Goal: Task Accomplishment & Management: Manage account settings

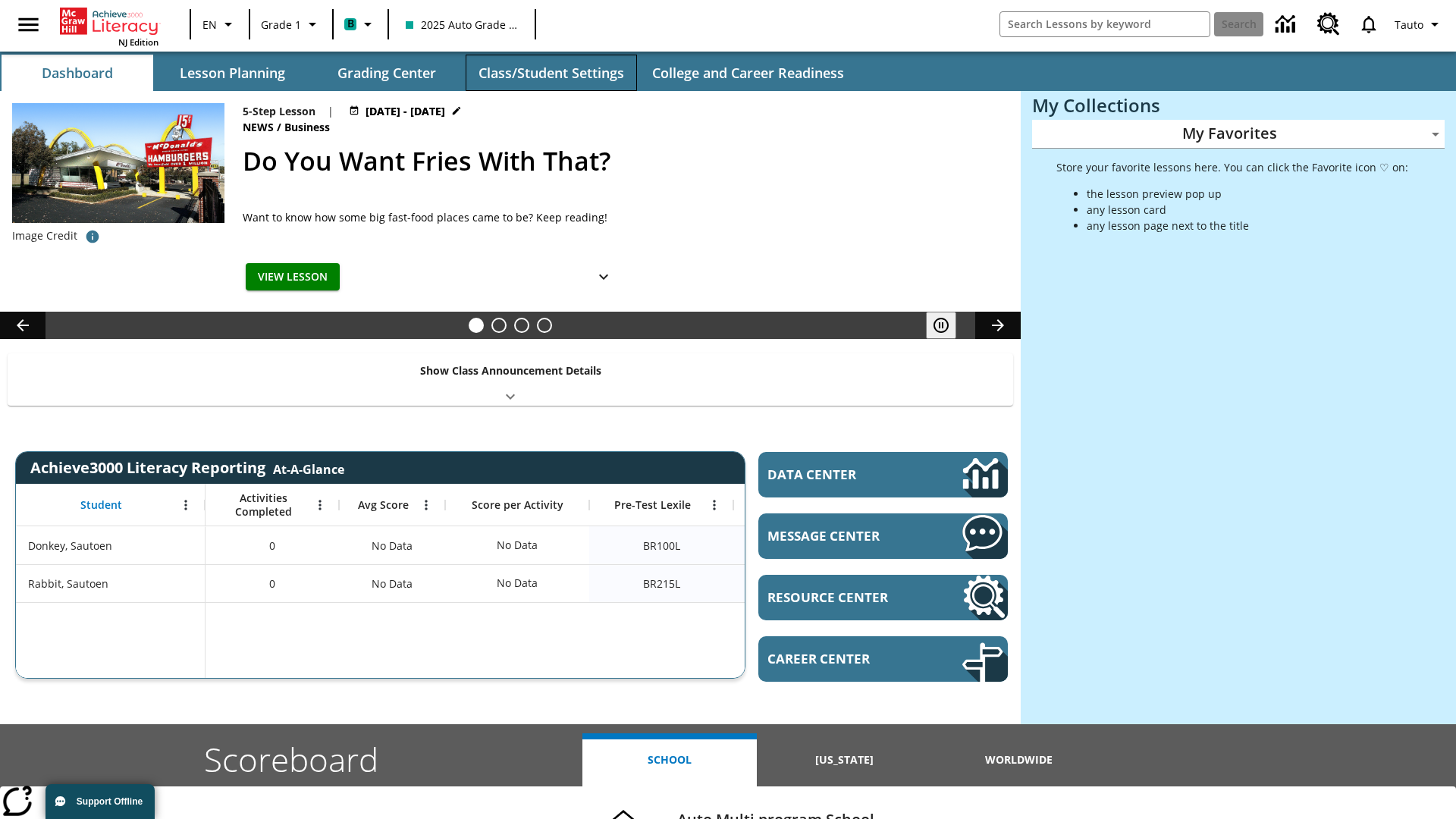
click at [550, 73] on button "Class/Student Settings" at bounding box center [551, 73] width 171 height 36
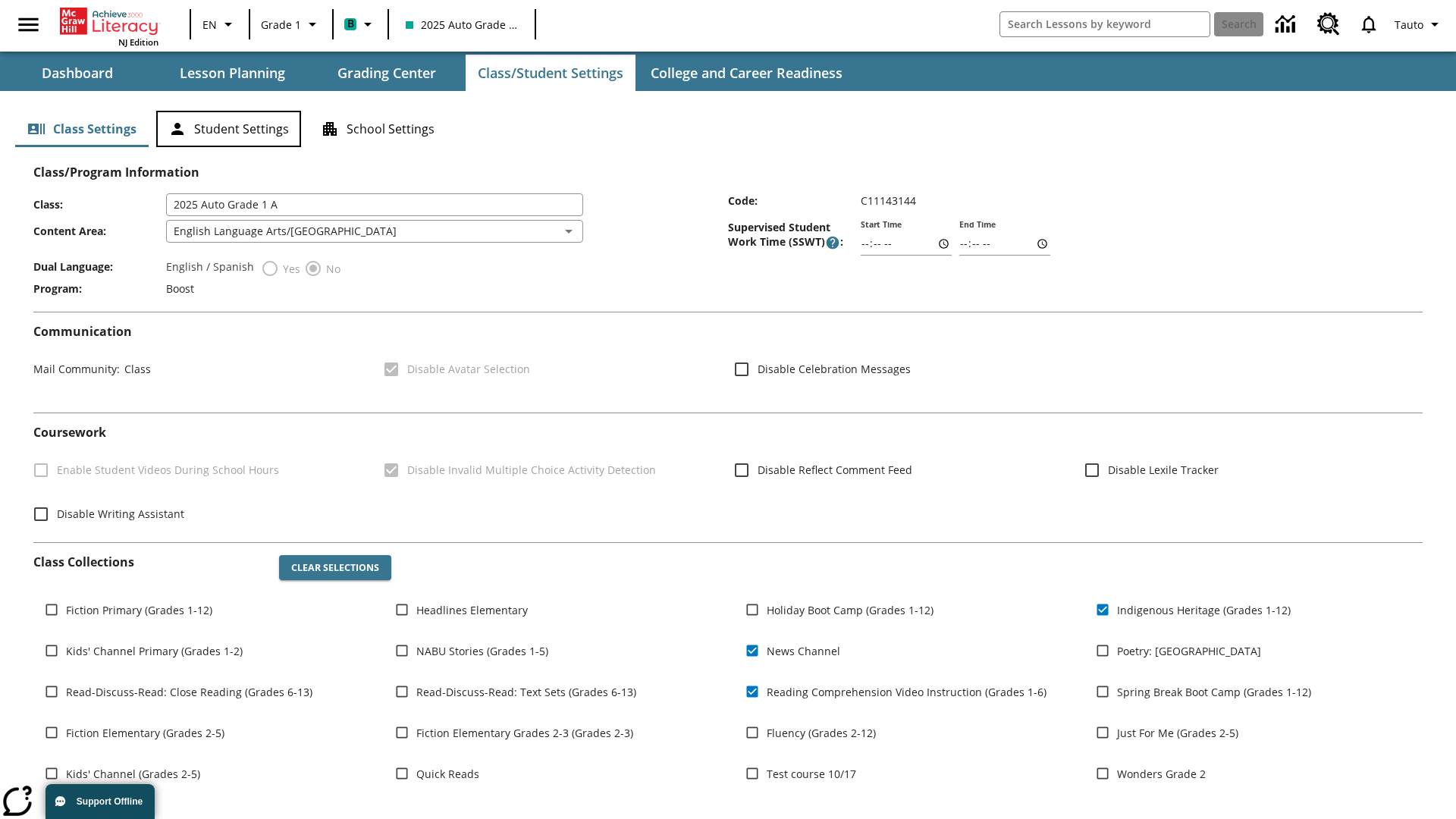
click at [228, 129] on button "Student Settings" at bounding box center [229, 128] width 145 height 36
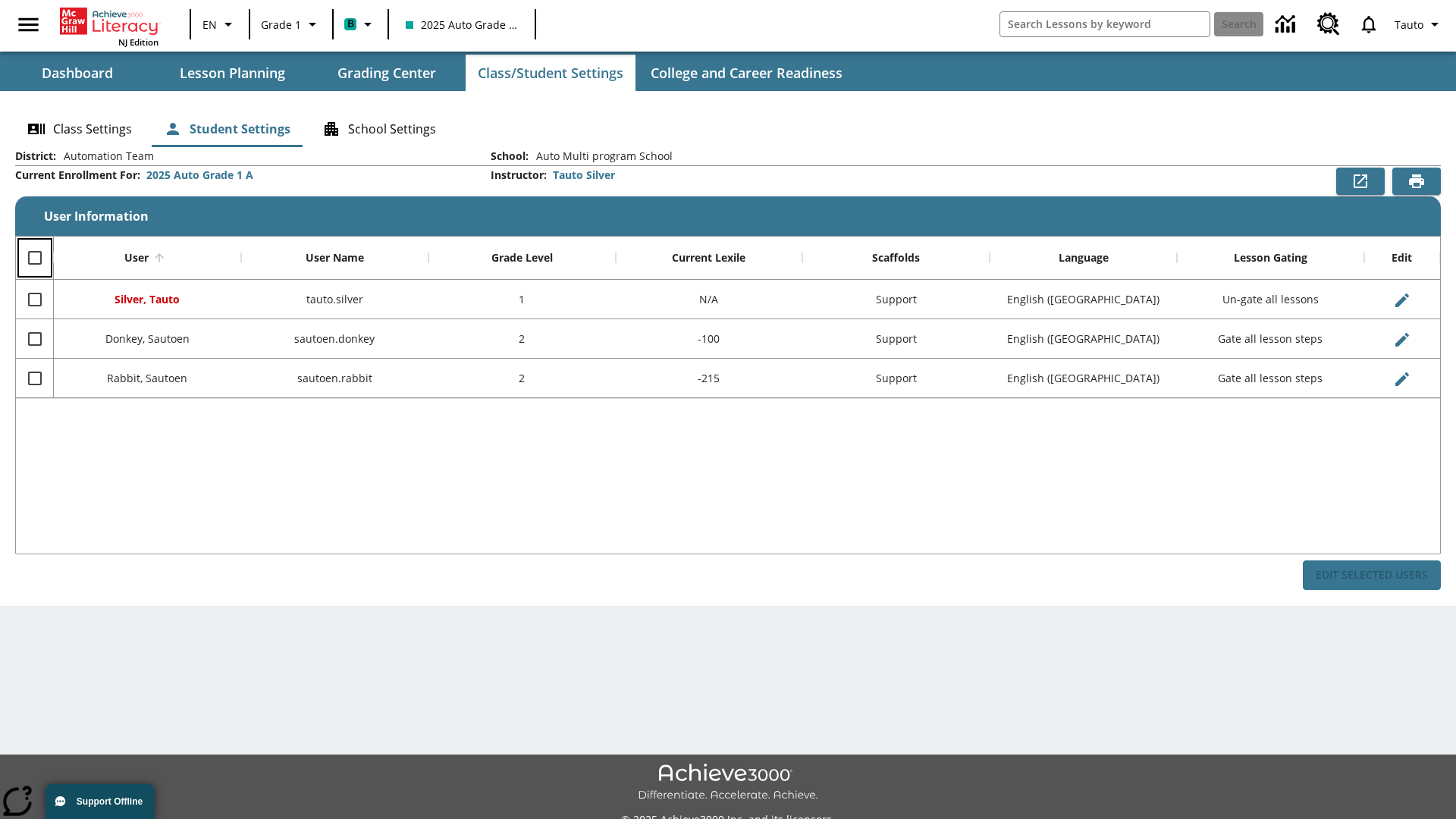
click at [34, 258] on input "Select all rows" at bounding box center [34, 258] width 32 height 32
checkbox input "true"
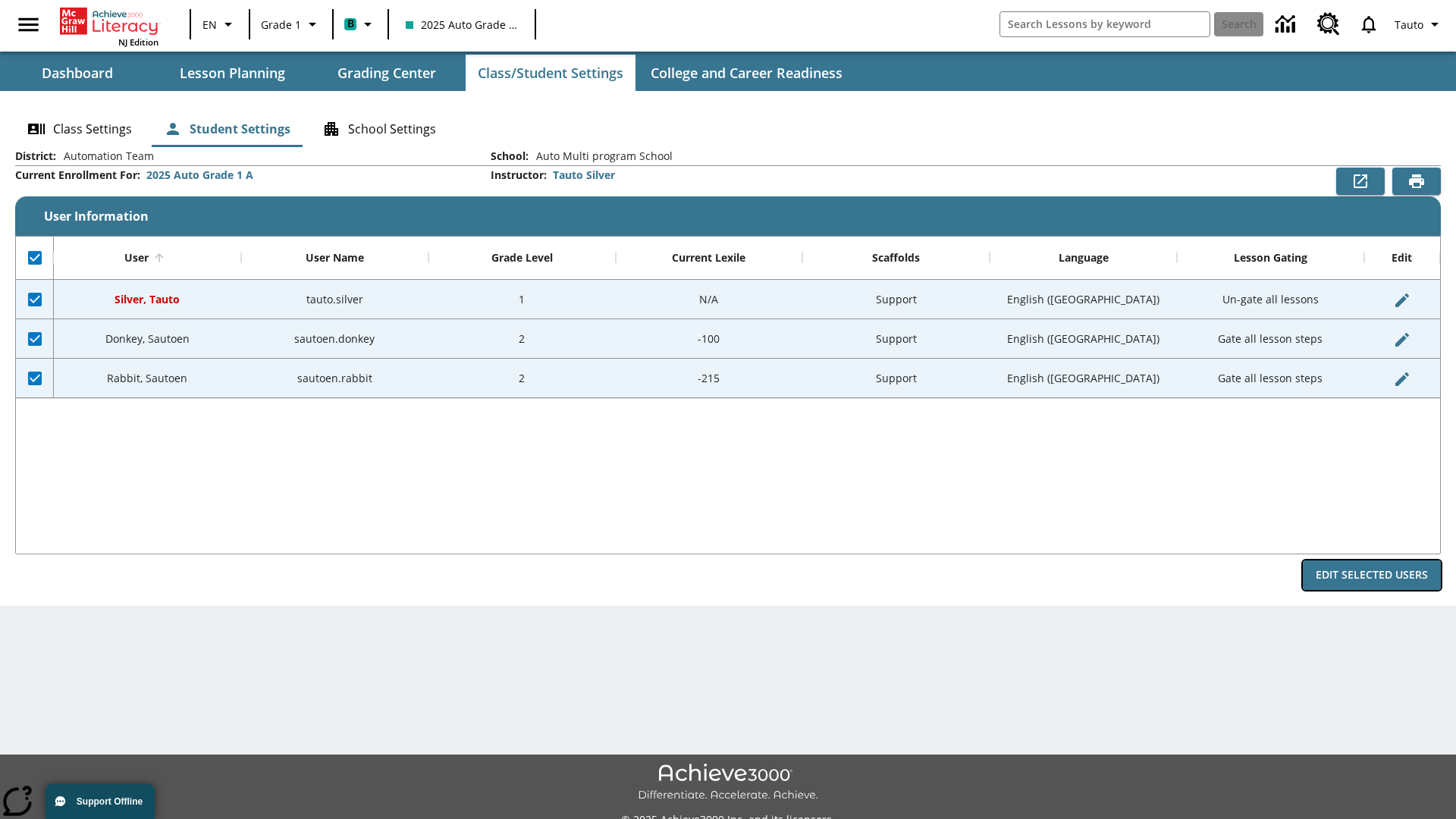
click at [1372, 575] on button "Edit Selected Users" at bounding box center [1372, 575] width 138 height 30
